Goal: Find specific page/section: Find specific page/section

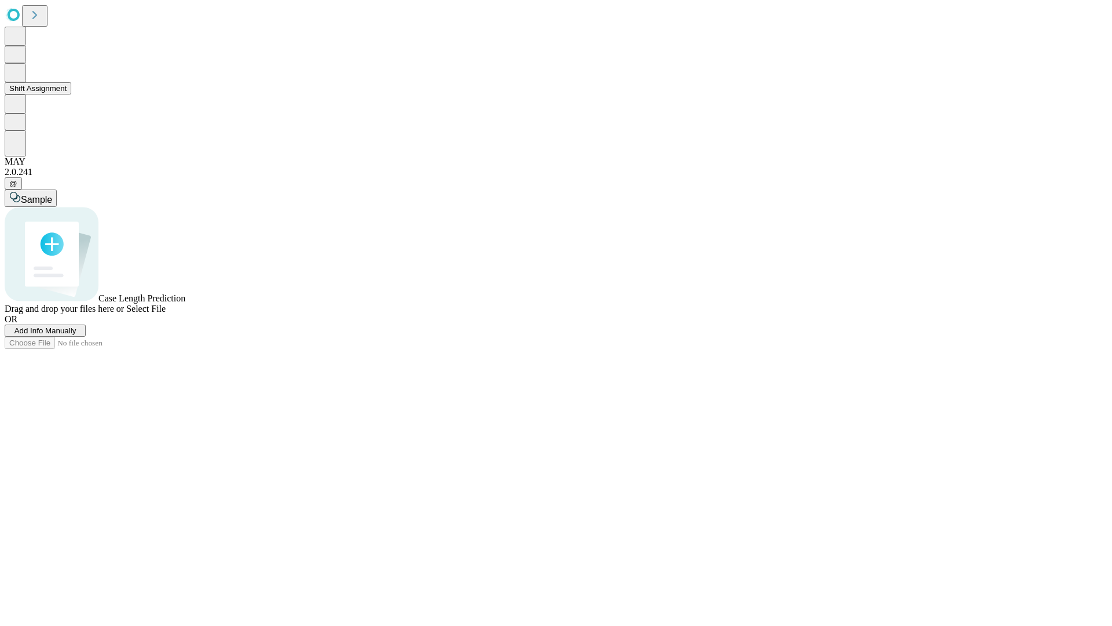
click at [71, 94] on button "Shift Assignment" at bounding box center [38, 88] width 67 height 12
